Goal: Browse casually

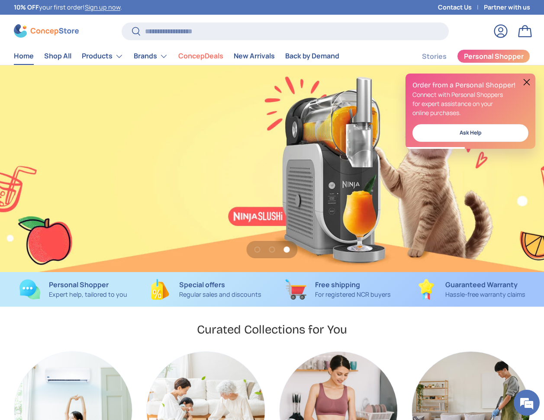
scroll to position [0, 1088]
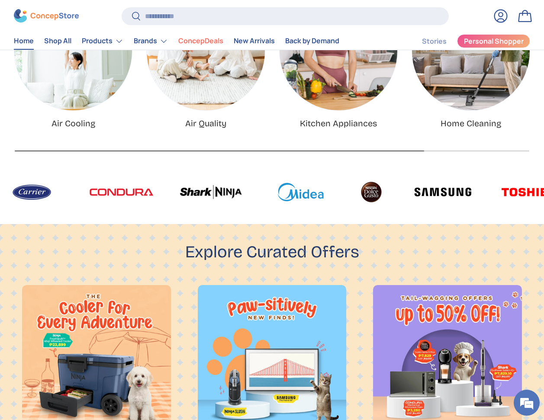
scroll to position [17, 0]
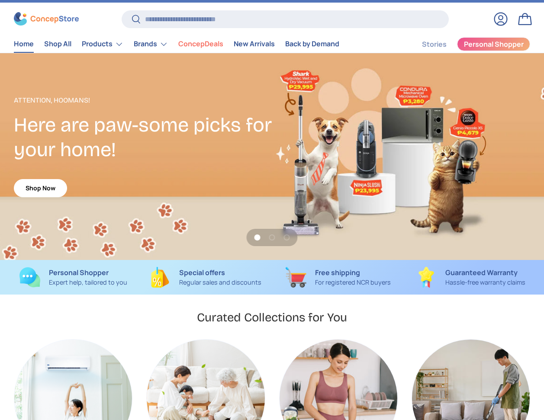
scroll to position [17, 0]
